Goal: Transaction & Acquisition: Purchase product/service

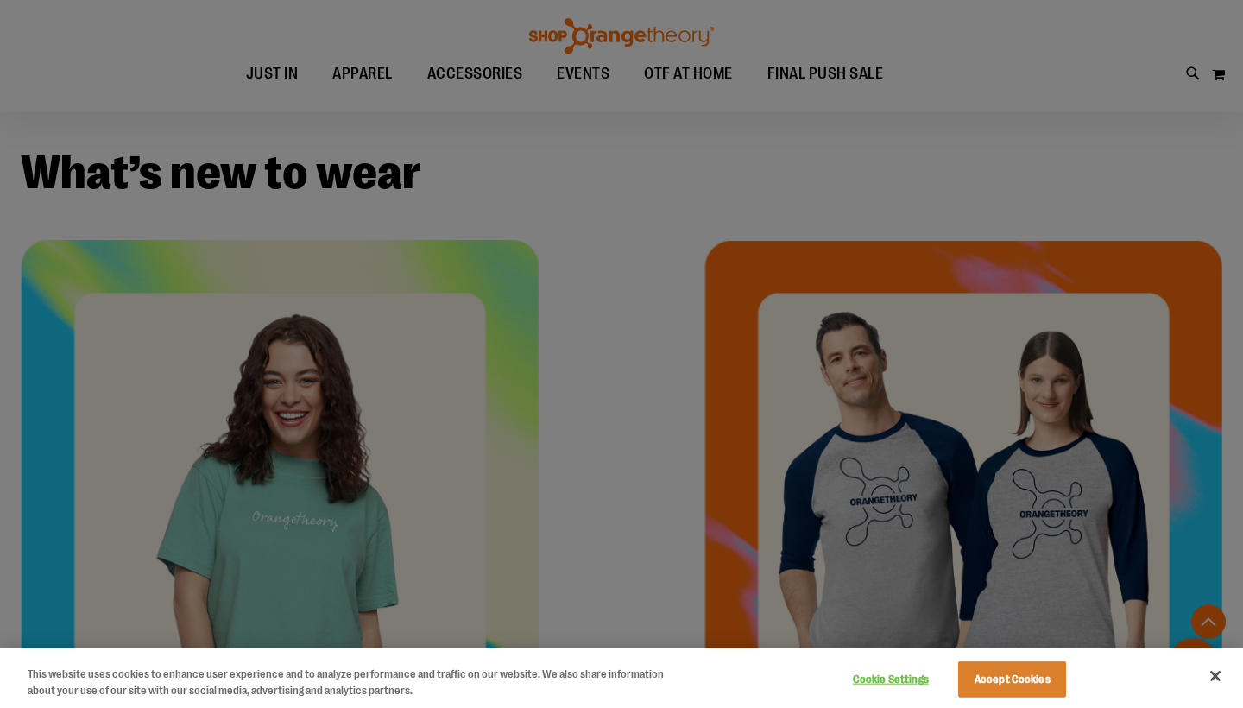
scroll to position [547, 0]
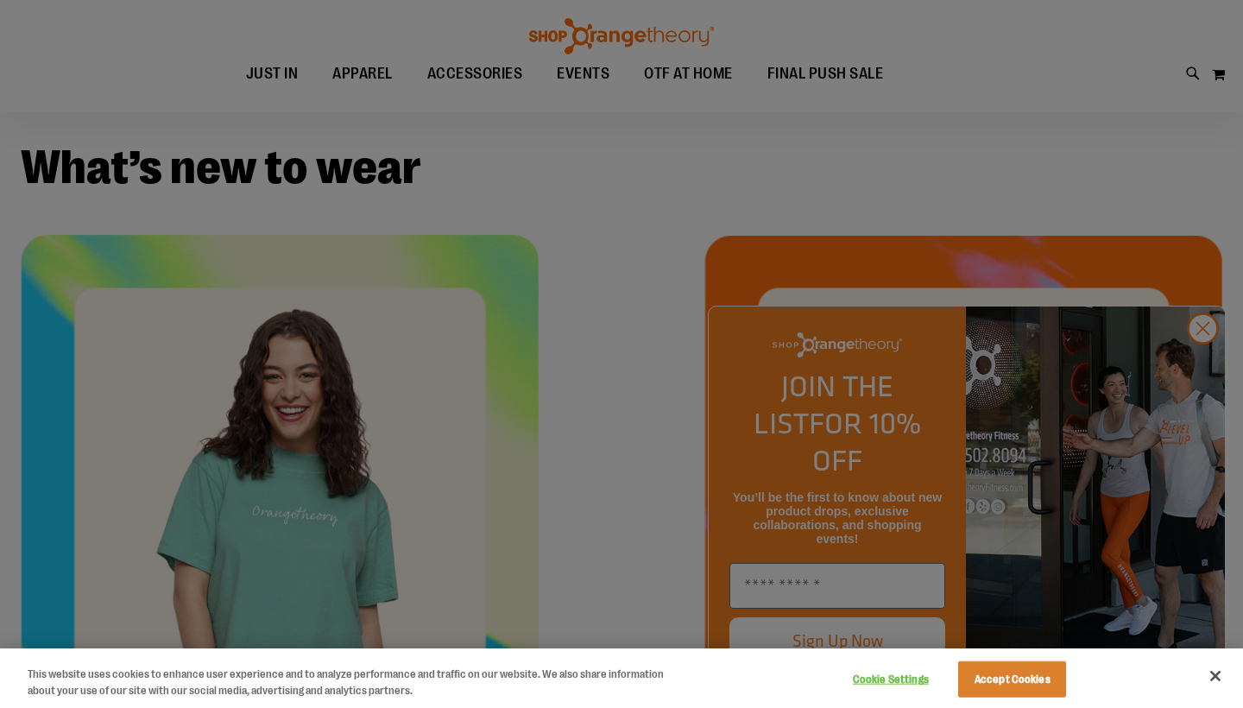
click at [989, 687] on button "Accept Cookies" at bounding box center [1012, 679] width 108 height 36
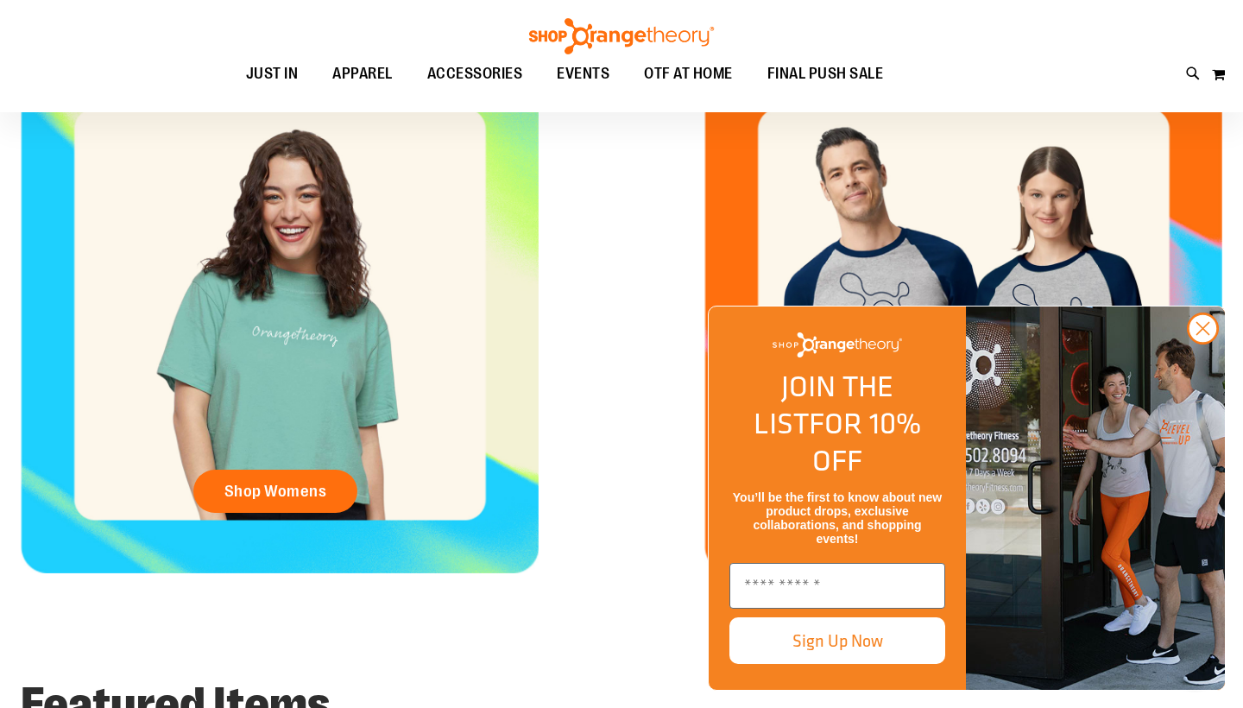
scroll to position [736, 0]
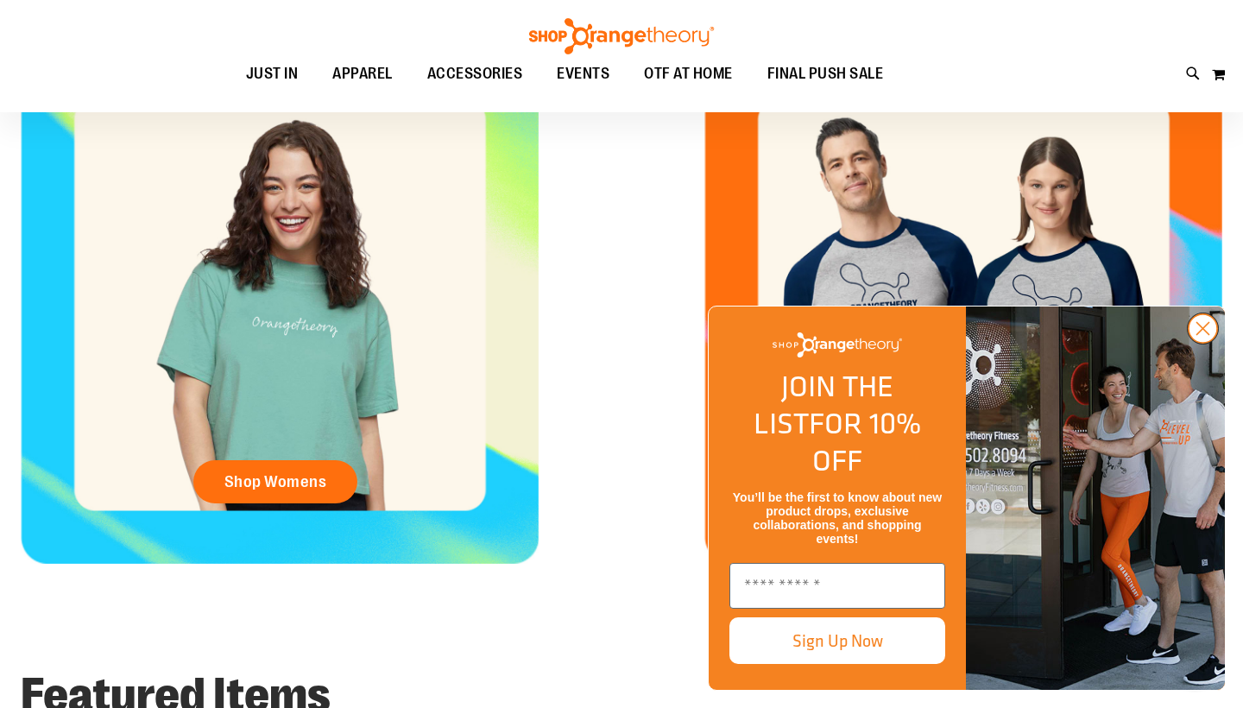
click at [1207, 343] on circle "Close dialog" at bounding box center [1203, 328] width 28 height 28
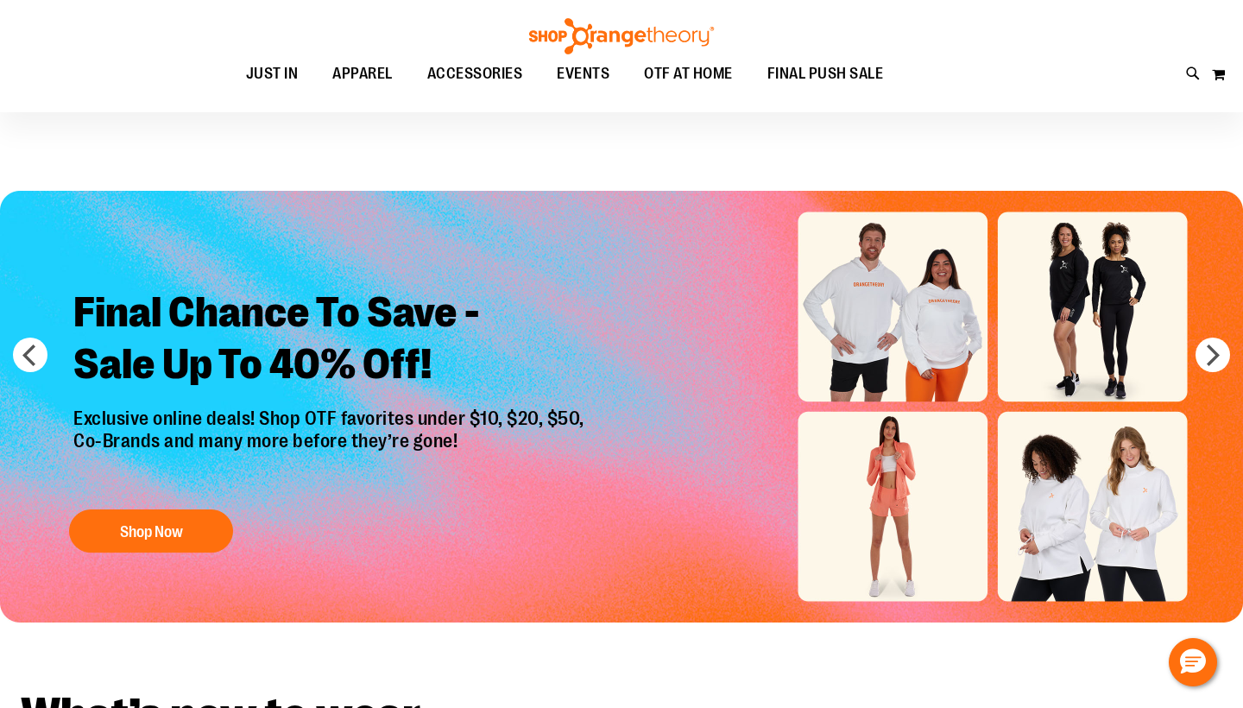
scroll to position [0, 0]
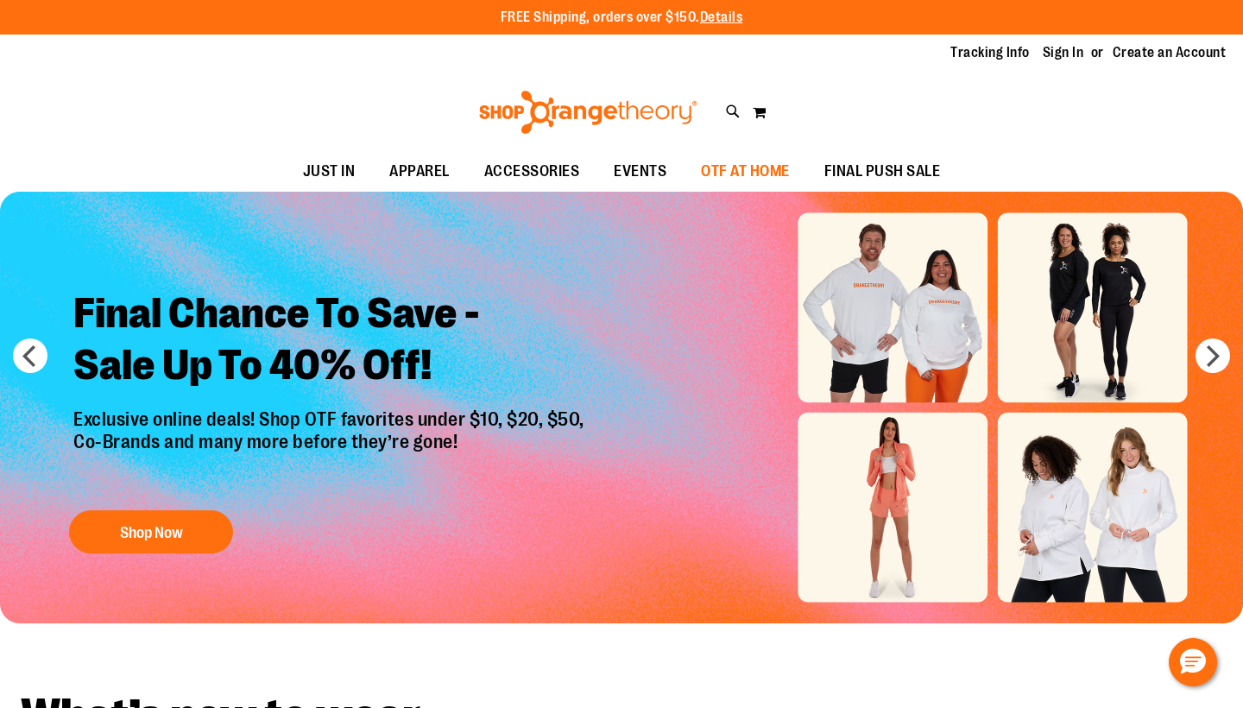
click at [724, 173] on span "OTF AT HOME" at bounding box center [745, 171] width 89 height 39
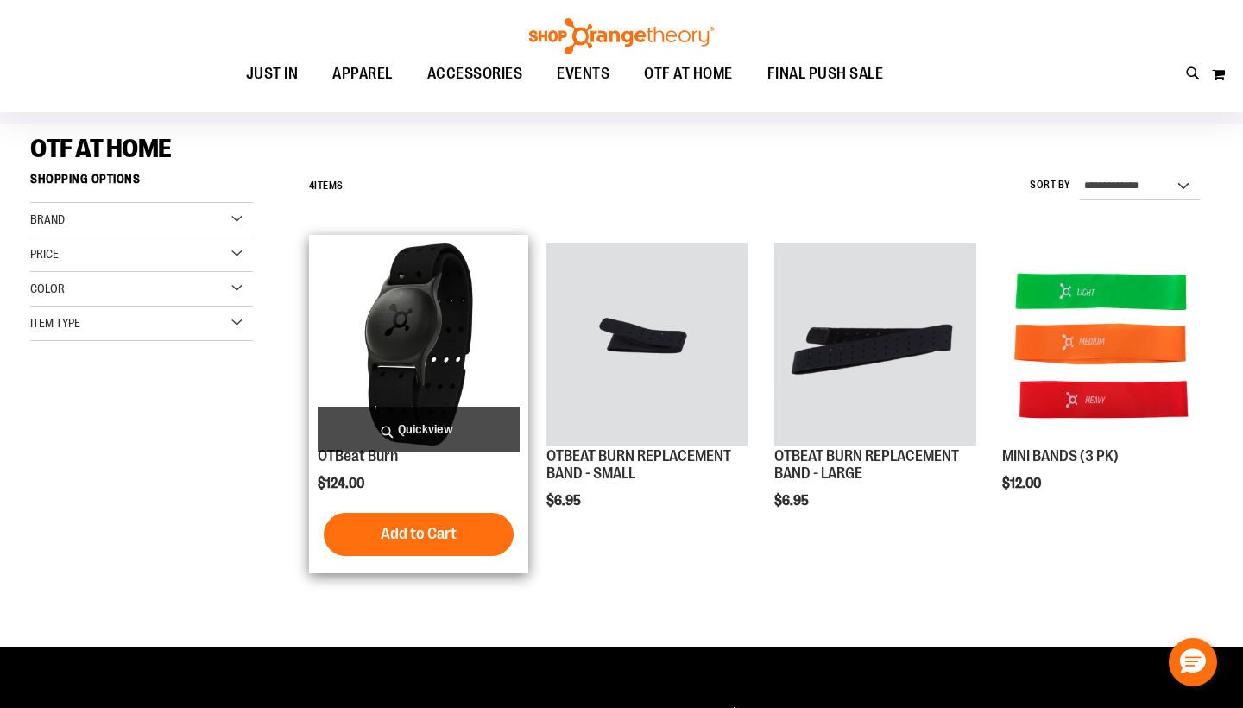
scroll to position [111, 0]
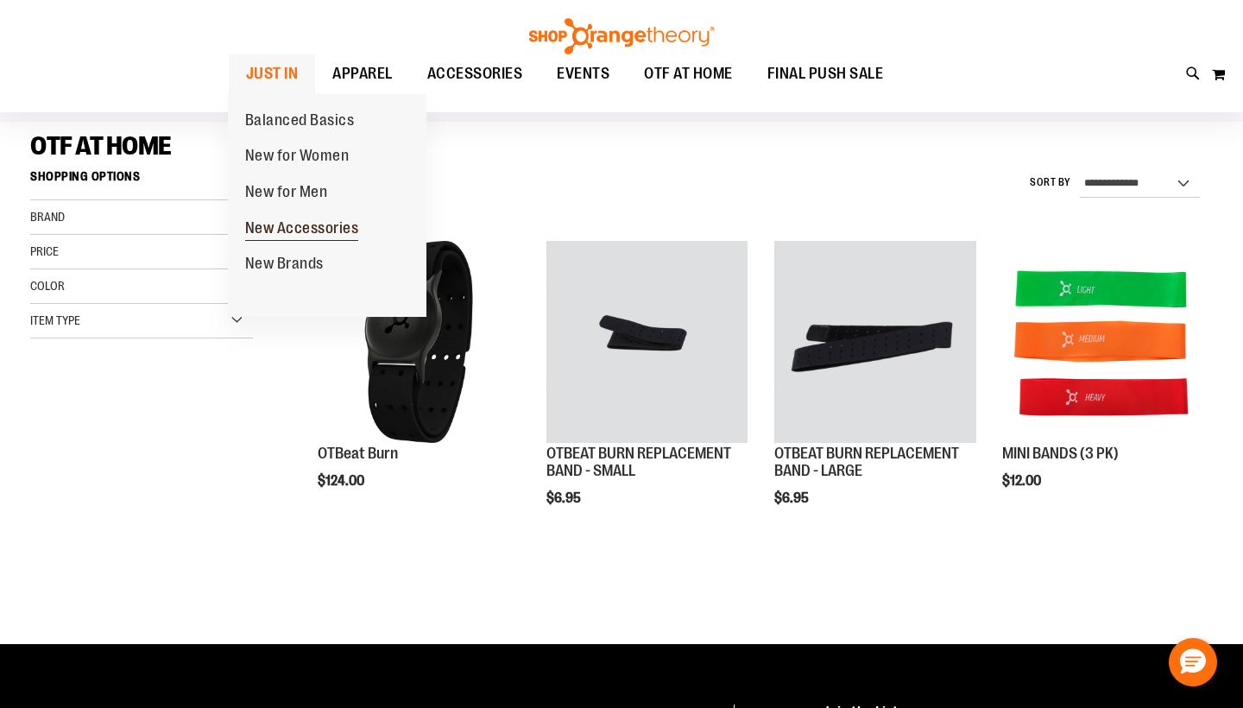
click at [285, 221] on span "New Accessories" at bounding box center [302, 230] width 114 height 22
